Goal: Task Accomplishment & Management: Manage account settings

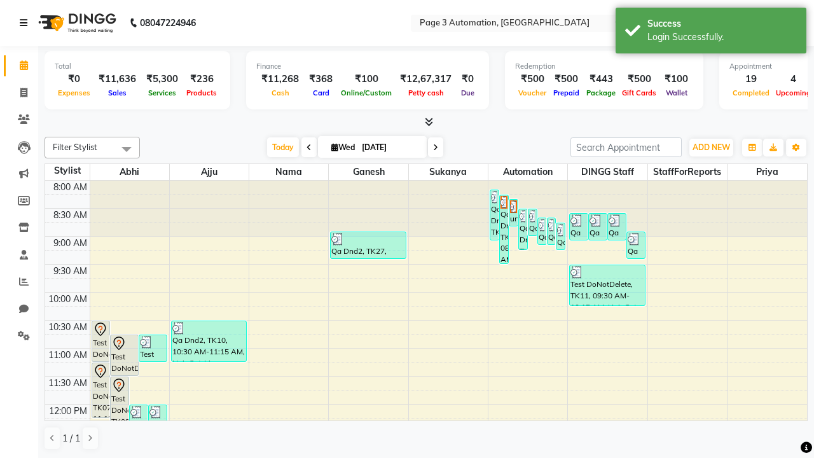
click at [26, 23] on icon at bounding box center [24, 22] width 8 height 9
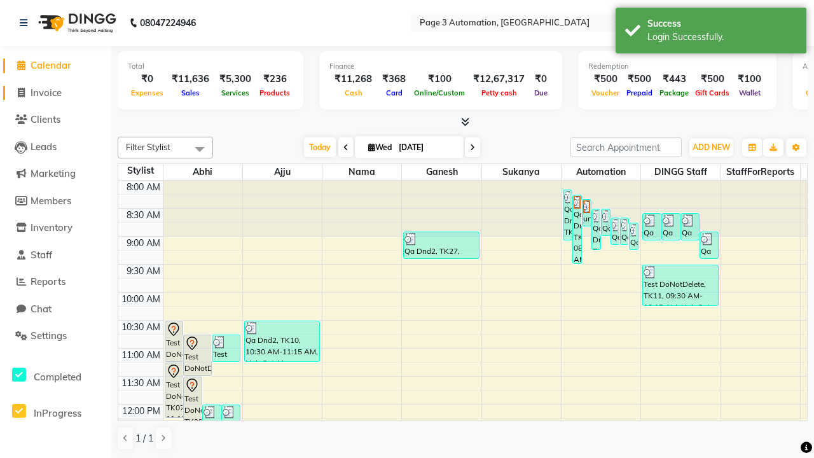
click at [55, 92] on span "Invoice" at bounding box center [46, 92] width 31 height 12
select select "2774"
select select "service"
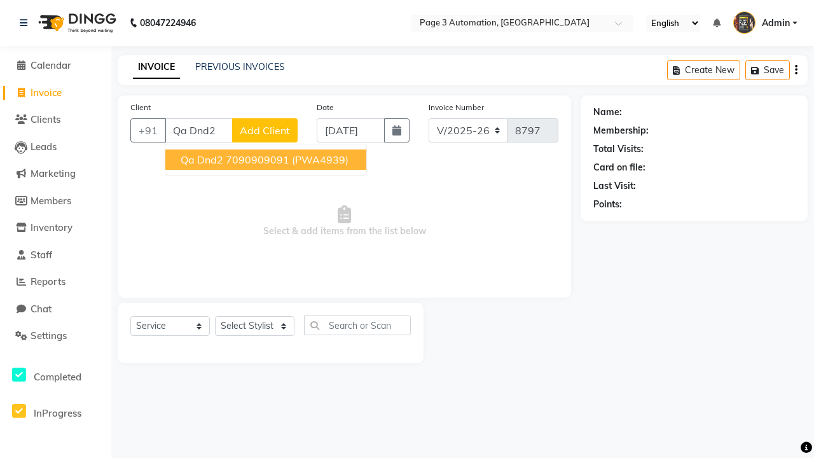
click at [267, 160] on ngb-highlight "7090909091" at bounding box center [258, 159] width 64 height 13
type input "7090909091"
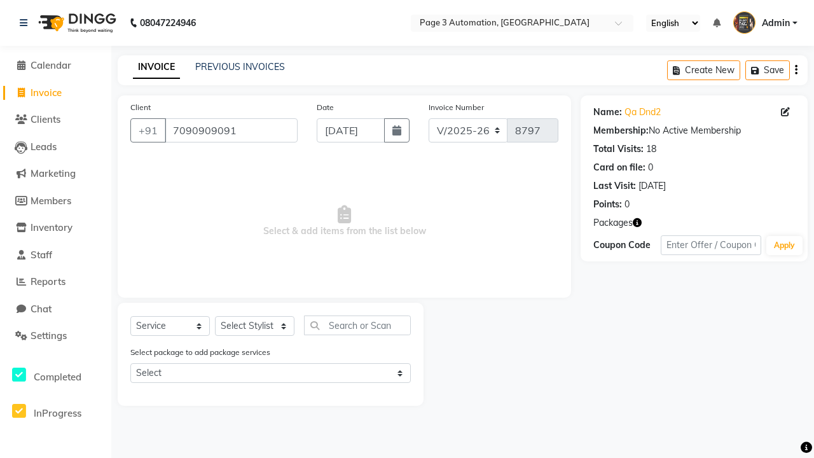
select select "71572"
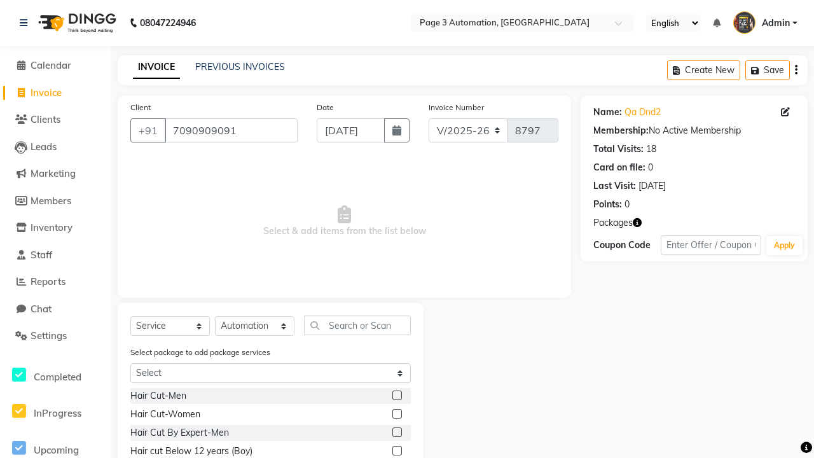
click at [396, 451] on label at bounding box center [397, 451] width 10 height 10
click at [396, 451] on input "checkbox" at bounding box center [396, 451] width 8 height 8
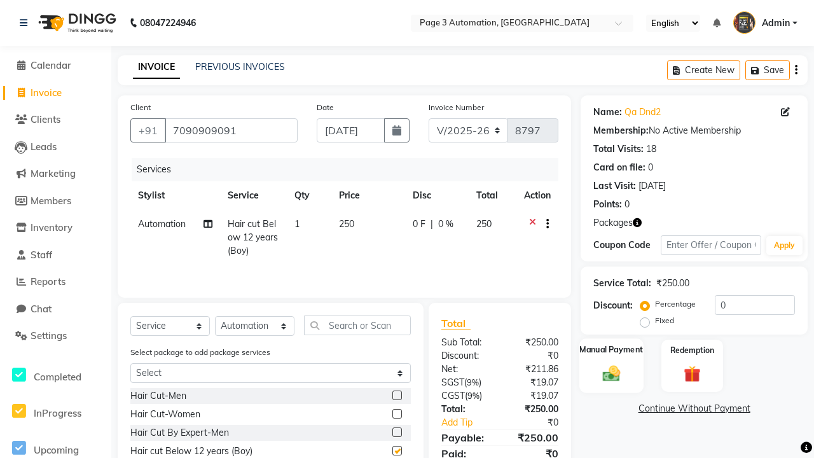
click at [611, 350] on label "Manual Payment" at bounding box center [612, 349] width 64 height 12
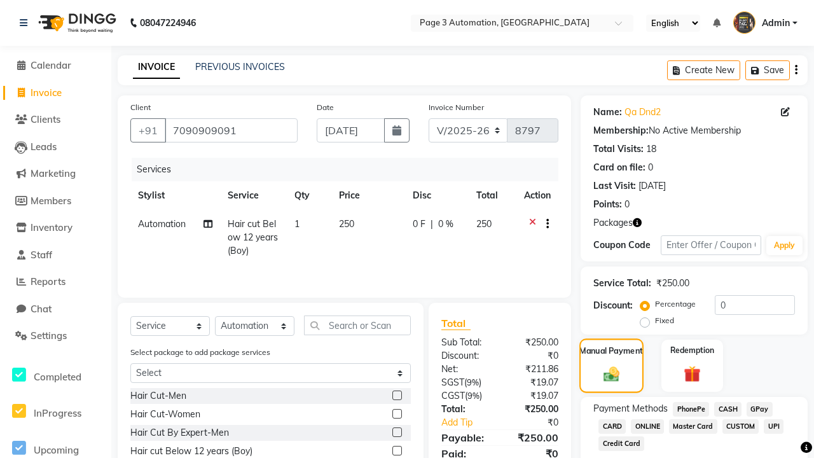
checkbox input "false"
click at [647, 426] on span "ONLINE" at bounding box center [647, 426] width 33 height 15
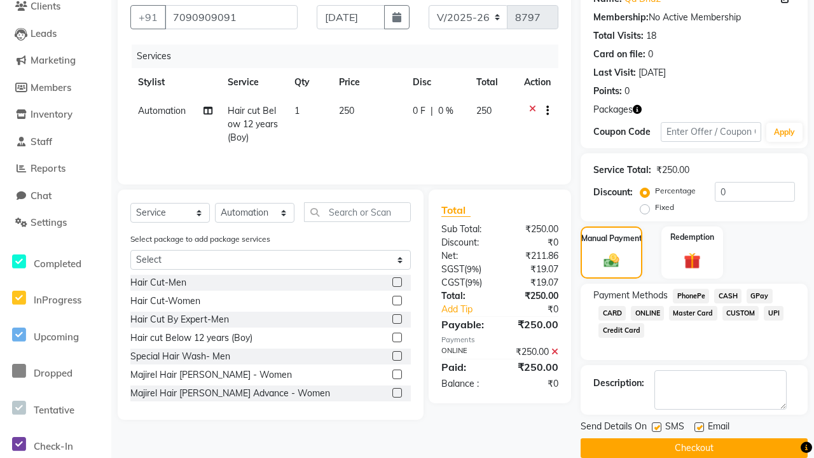
click at [656, 427] on label at bounding box center [657, 427] width 10 height 10
click at [656, 427] on input "checkbox" at bounding box center [656, 427] width 8 height 8
checkbox input "false"
click at [699, 427] on label at bounding box center [699, 427] width 10 height 10
click at [699, 427] on input "checkbox" at bounding box center [698, 427] width 8 height 8
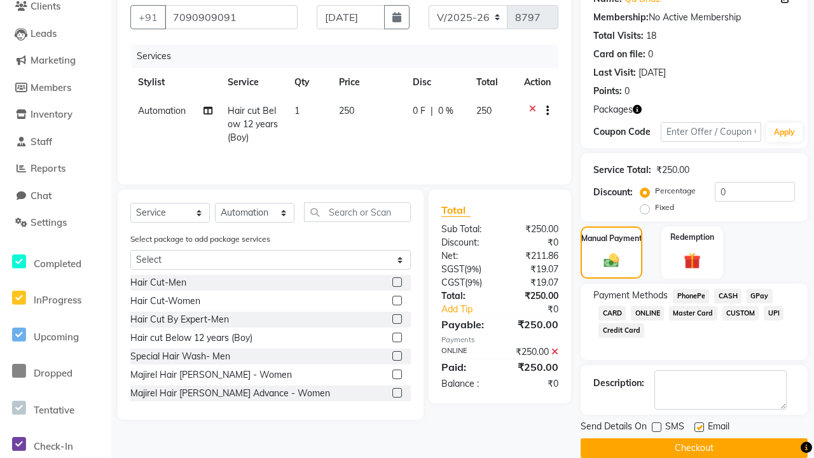
checkbox input "false"
click at [694, 448] on button "Checkout" at bounding box center [693, 448] width 227 height 20
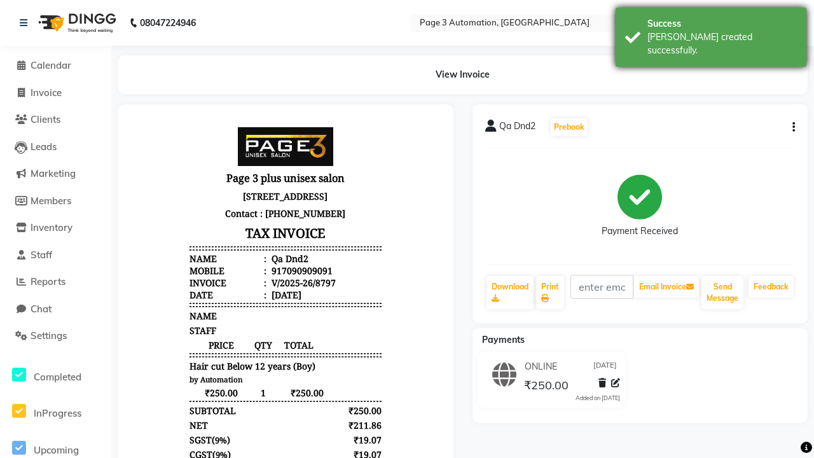
click at [711, 32] on div "[PERSON_NAME] created successfully." at bounding box center [721, 44] width 149 height 27
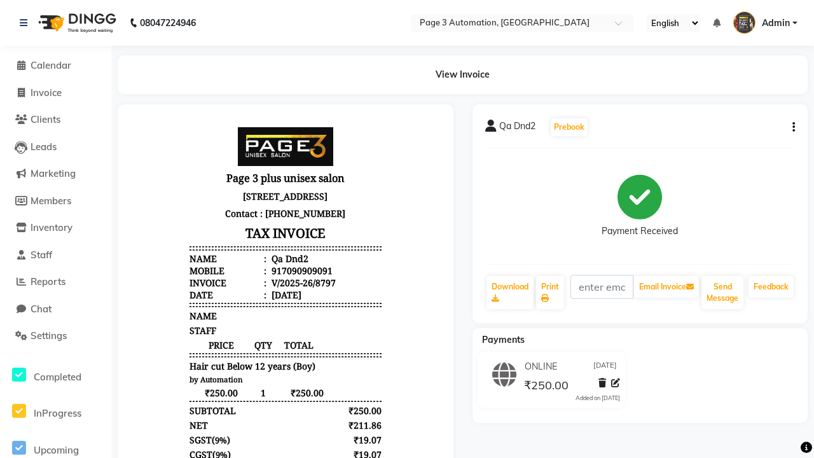
click at [791, 127] on button "button" at bounding box center [791, 127] width 8 height 13
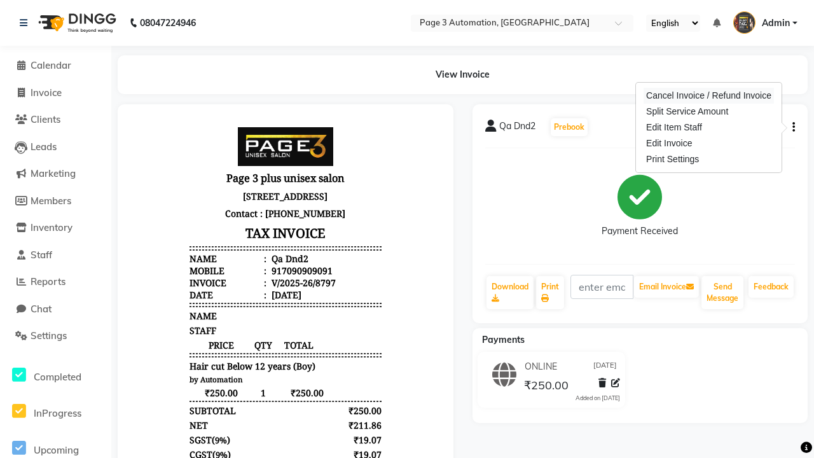
click at [708, 95] on div "Cancel Invoice / Refund Invoice" at bounding box center [708, 96] width 130 height 16
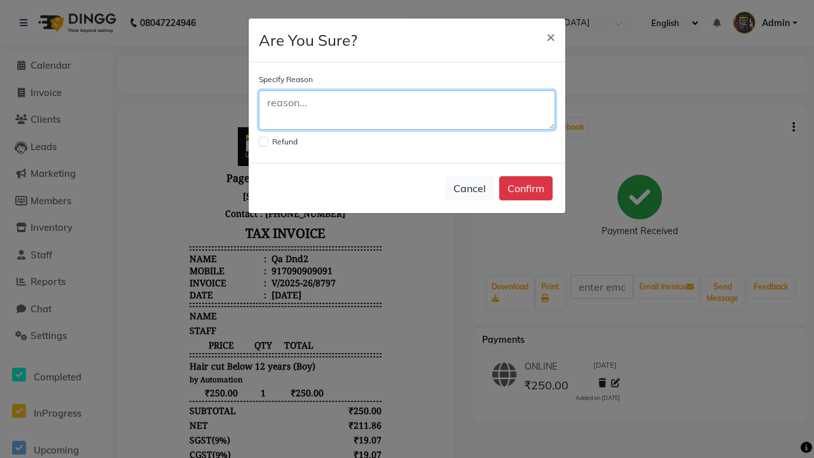
click at [407, 110] on textarea at bounding box center [407, 109] width 296 height 39
type textarea "Testing"
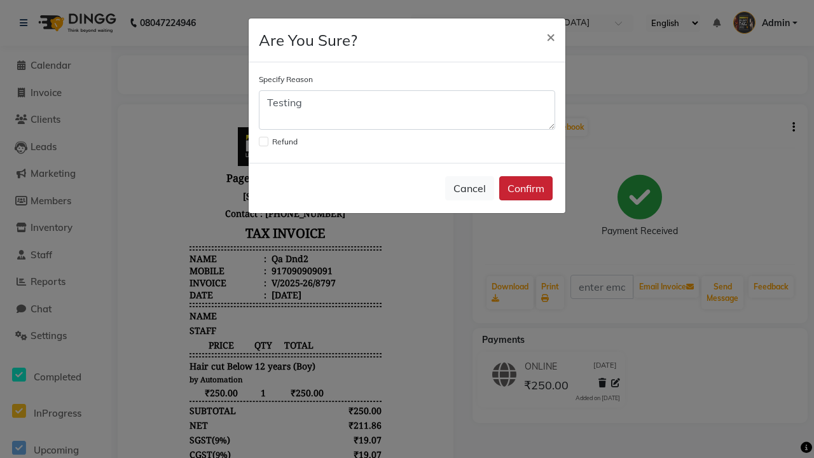
click at [526, 188] on button "Confirm" at bounding box center [525, 188] width 53 height 24
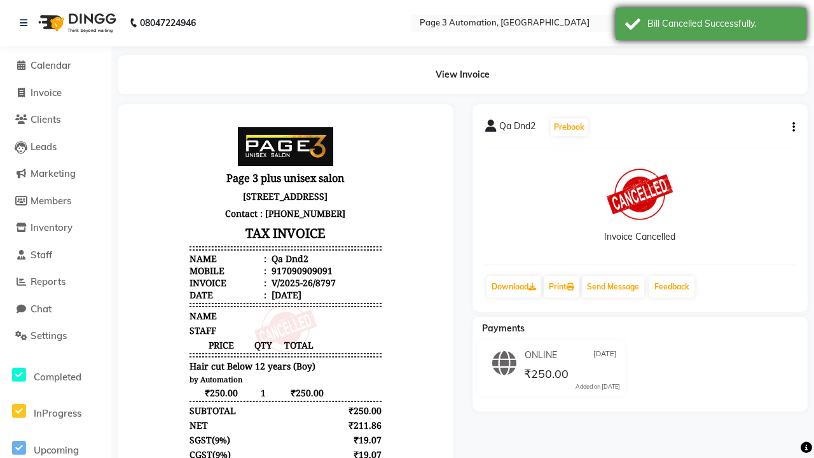
click at [711, 25] on div "Bill Cancelled Successfully." at bounding box center [721, 23] width 149 height 13
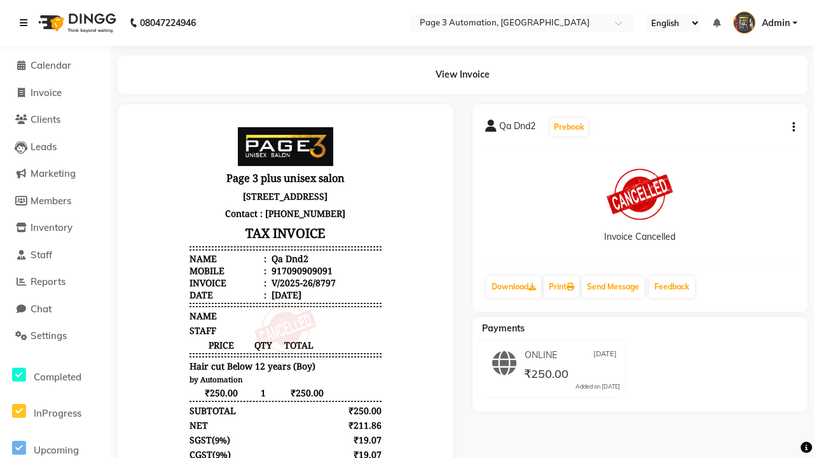
click at [26, 23] on icon at bounding box center [24, 22] width 8 height 9
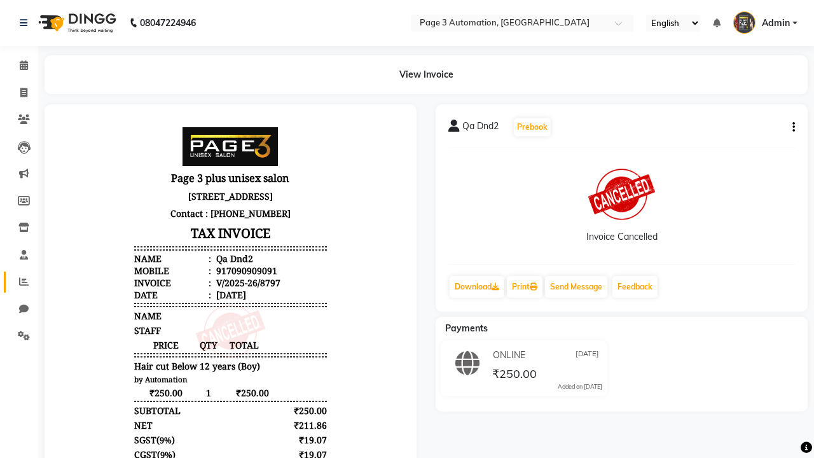
click at [19, 282] on icon at bounding box center [24, 282] width 10 height 10
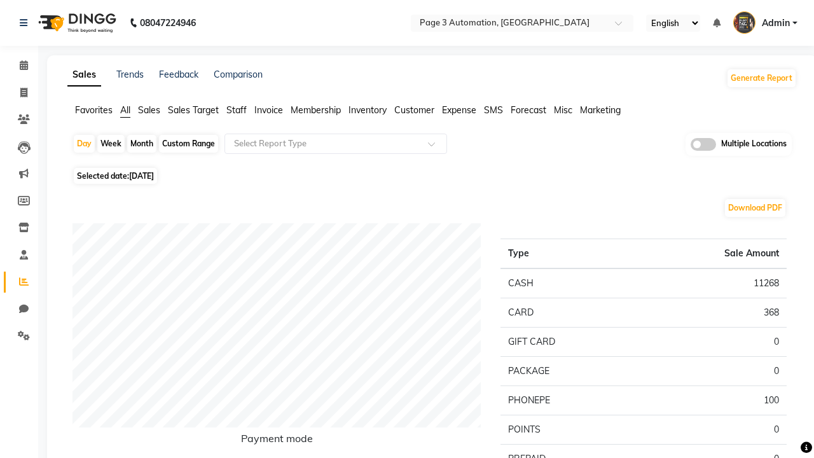
type input "Cancel Invoice Report"
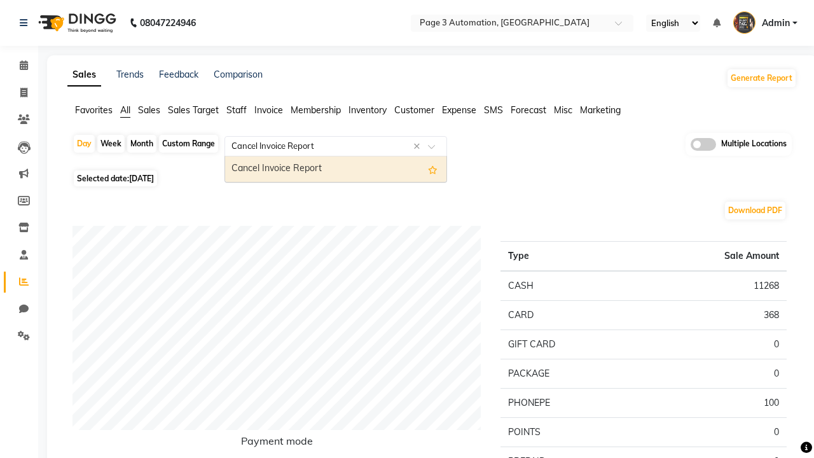
click at [336, 169] on div "Cancel Invoice Report" at bounding box center [335, 168] width 221 height 25
select select "full_report"
select select "csv"
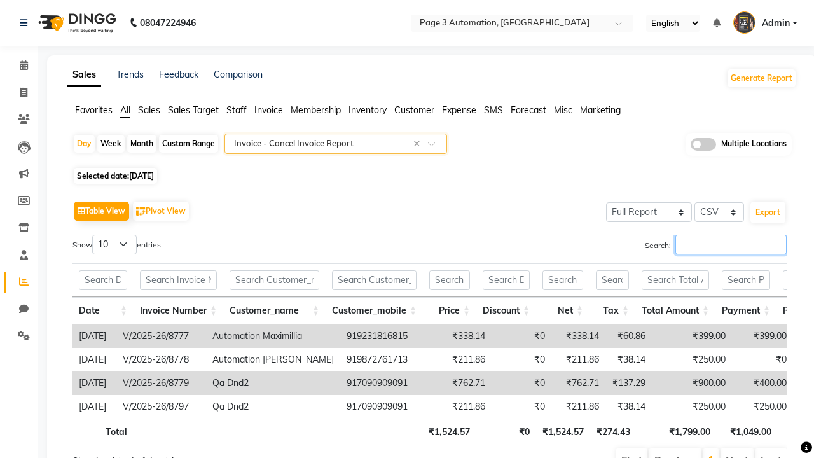
type input "V/2025-26/8797"
